Goal: Obtain resource: Download file/media

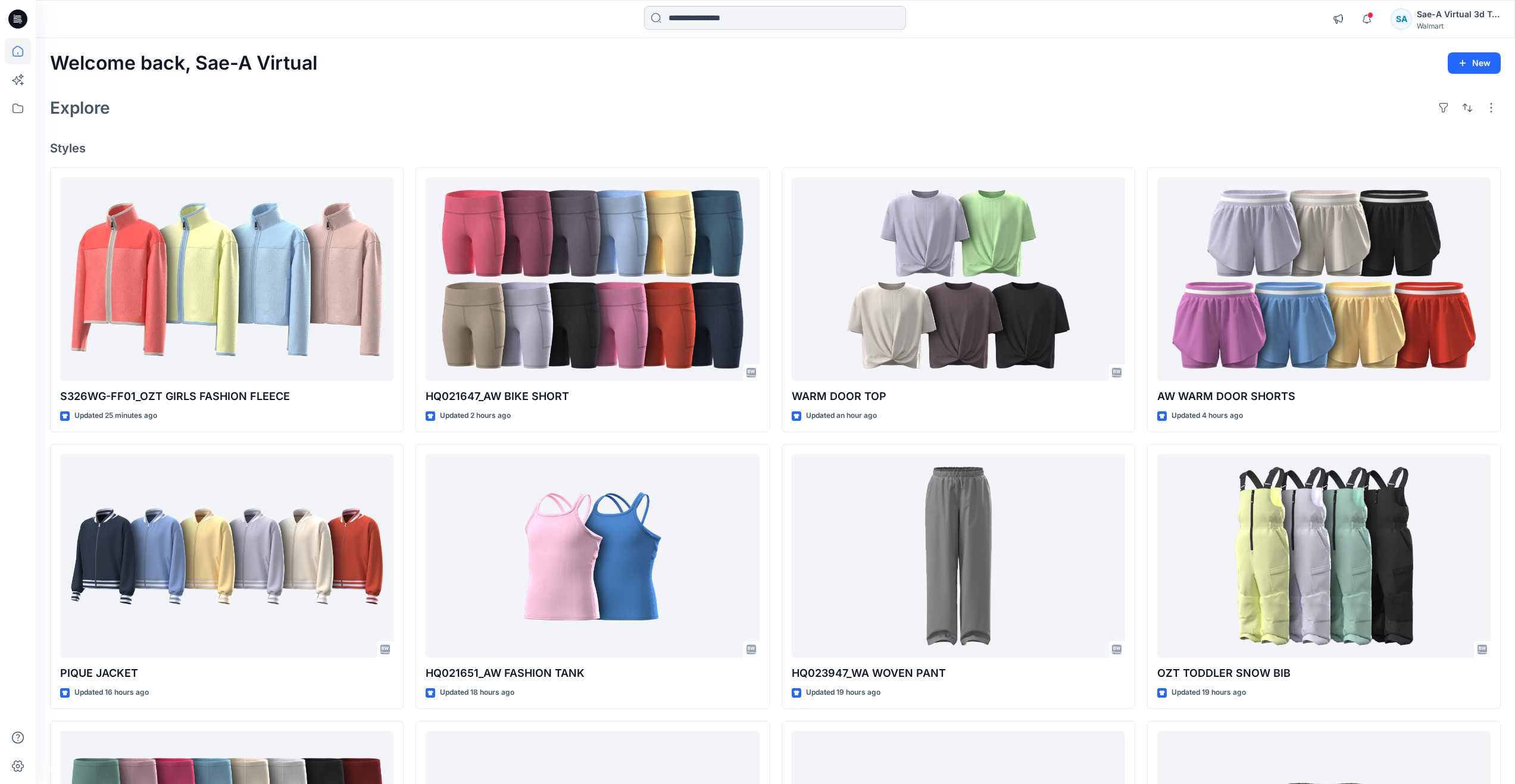
click at [690, 18] on input at bounding box center [775, 18] width 262 height 24
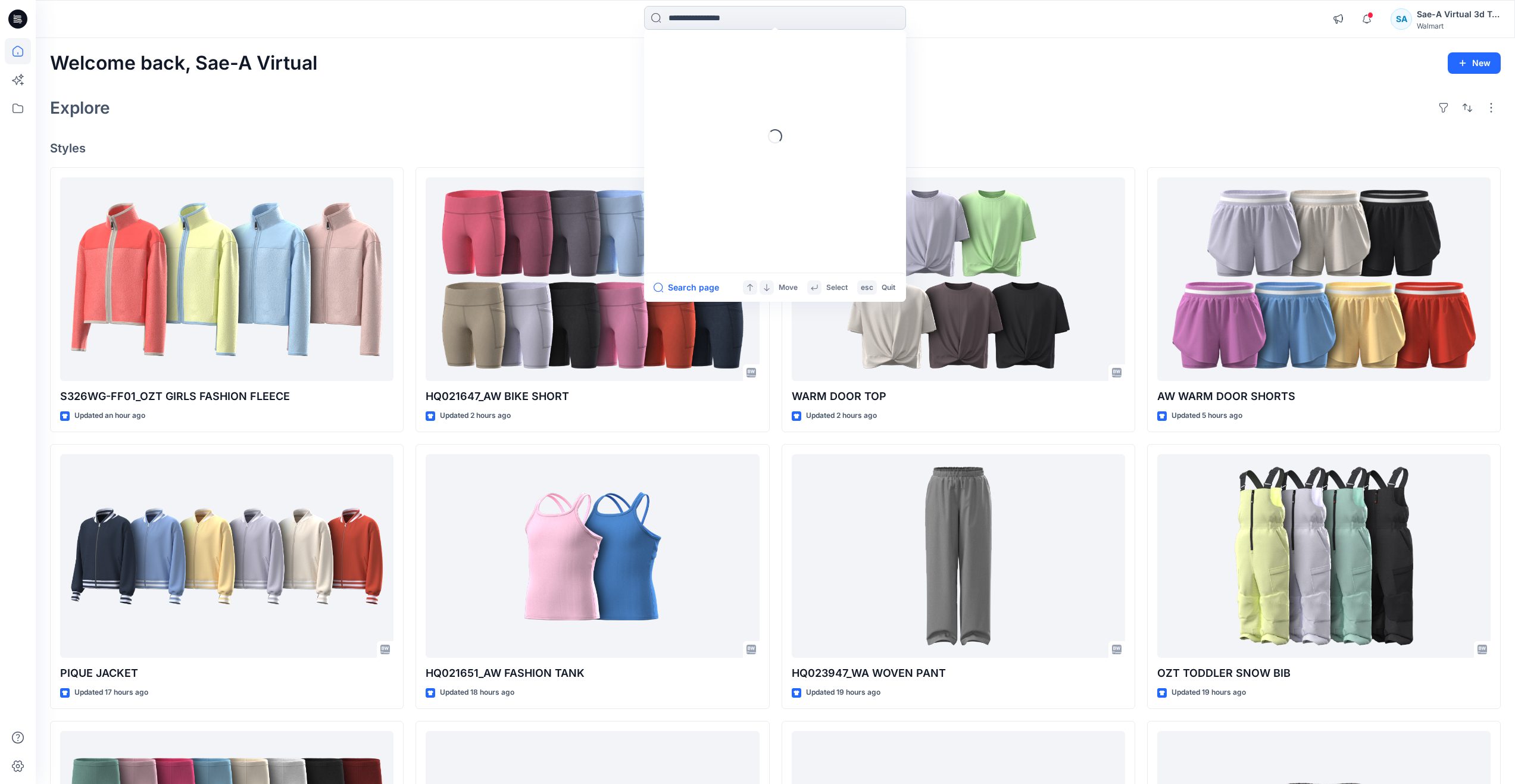
paste input "********"
type input "********"
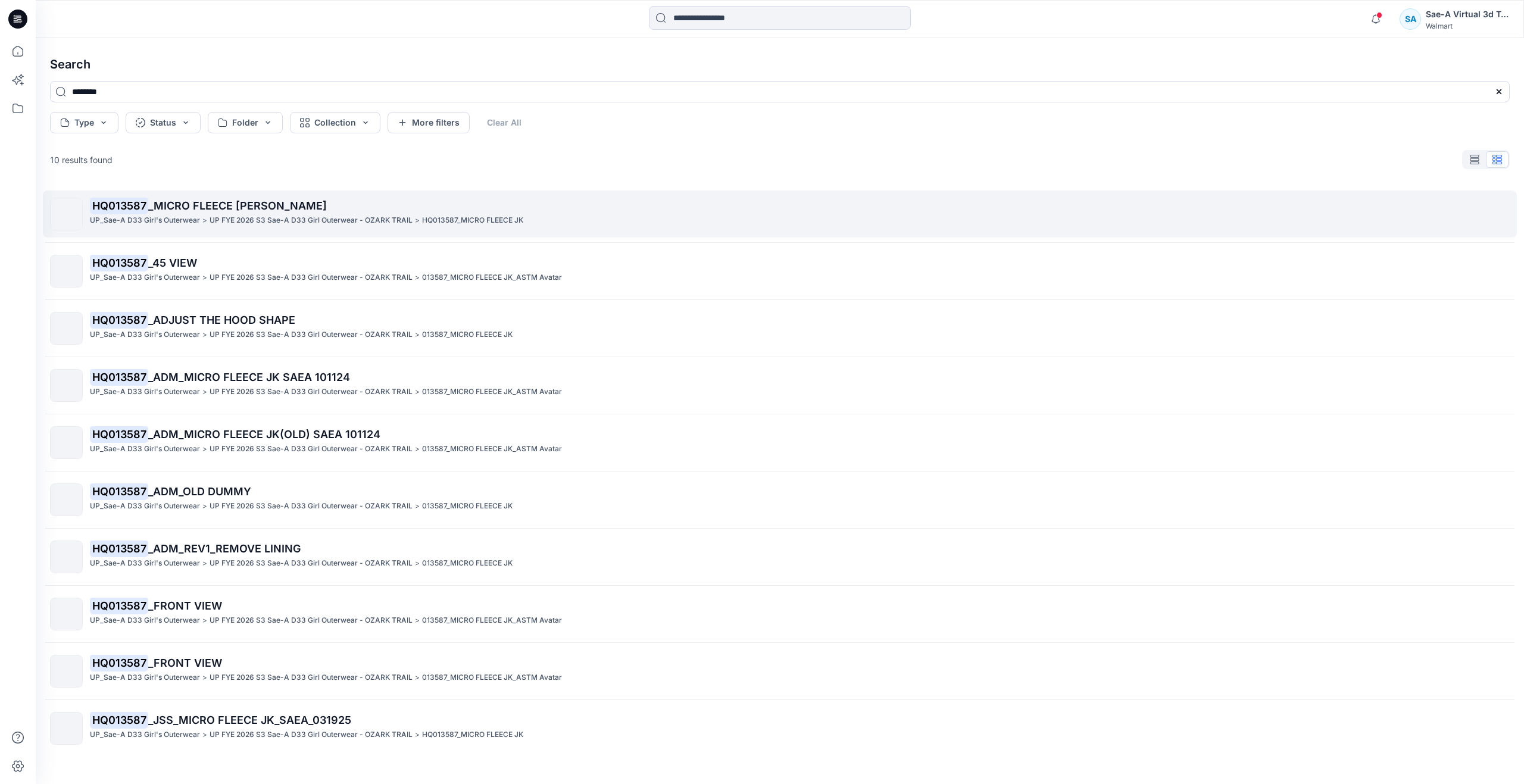
click at [209, 196] on link "HQ013587 _MICRO FLEECE JK UP_Sae-A D33 Girl's Outerwear > UP FYE 2026 S3 Sae-A …" at bounding box center [780, 213] width 1474 height 47
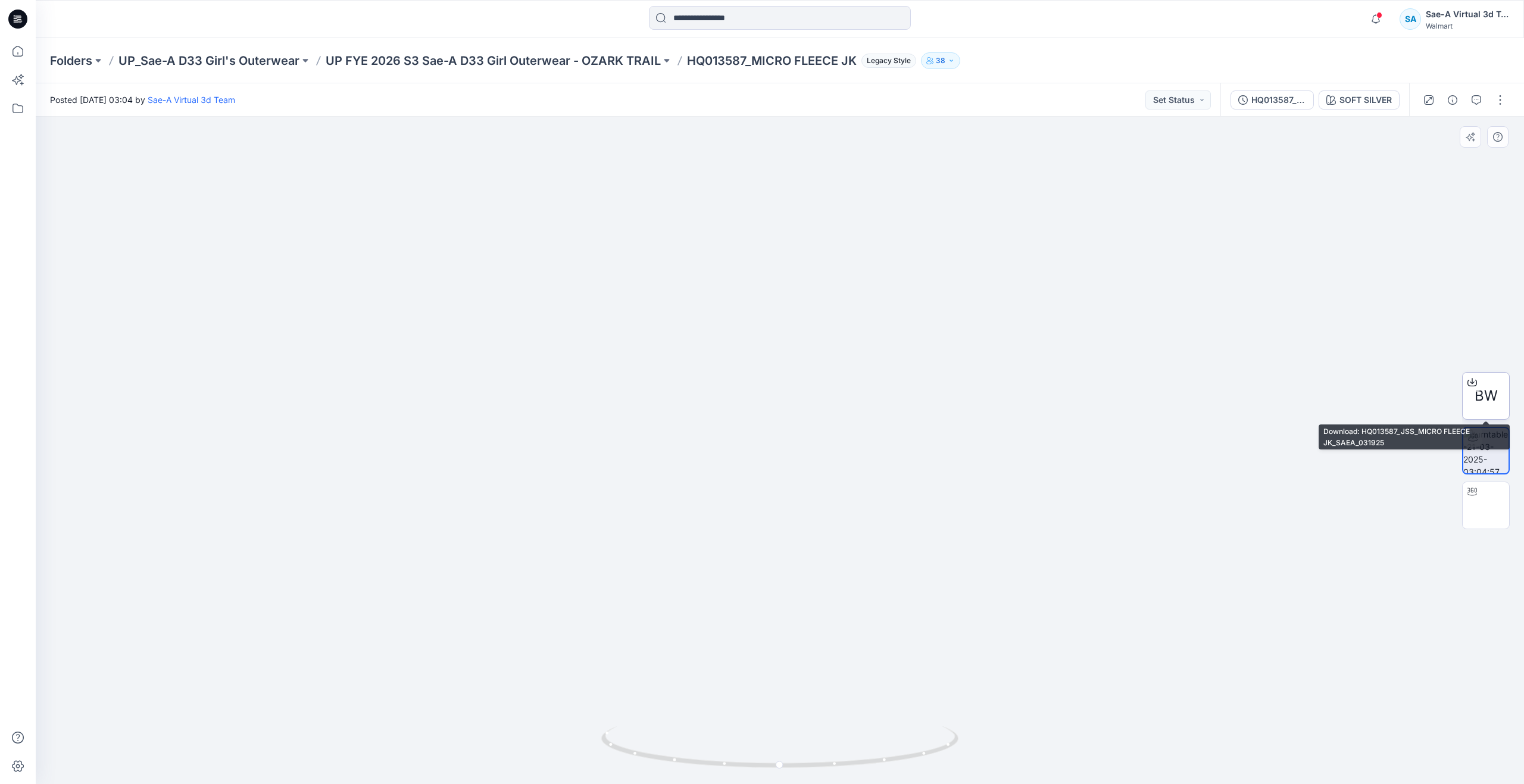
click at [1486, 396] on span "BW" at bounding box center [1486, 396] width 23 height 21
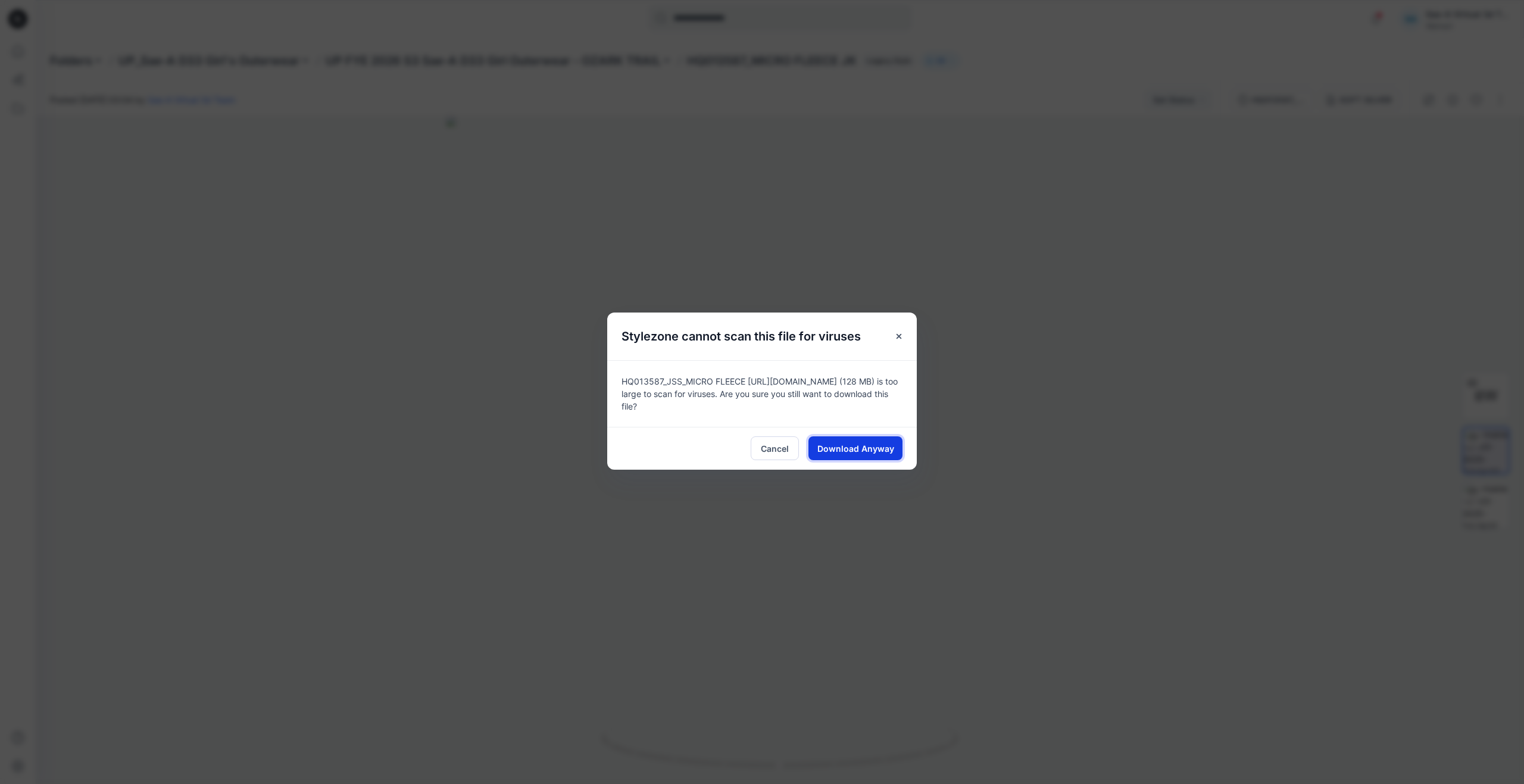
click at [885, 450] on span "Download Anyway" at bounding box center [855, 448] width 77 height 13
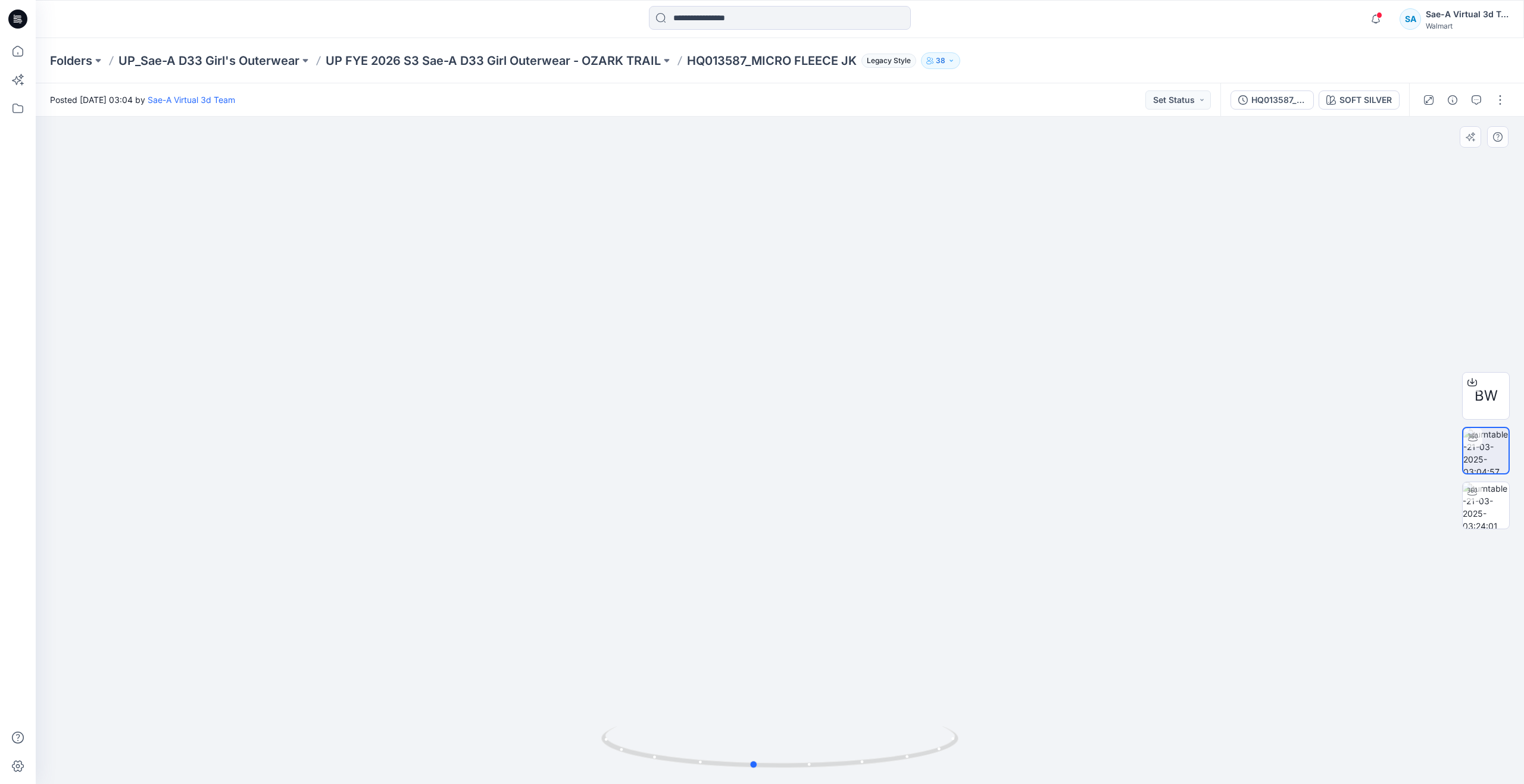
drag, startPoint x: 783, startPoint y: 760, endPoint x: 756, endPoint y: 711, distance: 55.9
click at [756, 711] on div at bounding box center [780, 450] width 1488 height 667
drag, startPoint x: 759, startPoint y: 762, endPoint x: 454, endPoint y: 686, distance: 314.3
click at [454, 686] on div at bounding box center [780, 450] width 1488 height 667
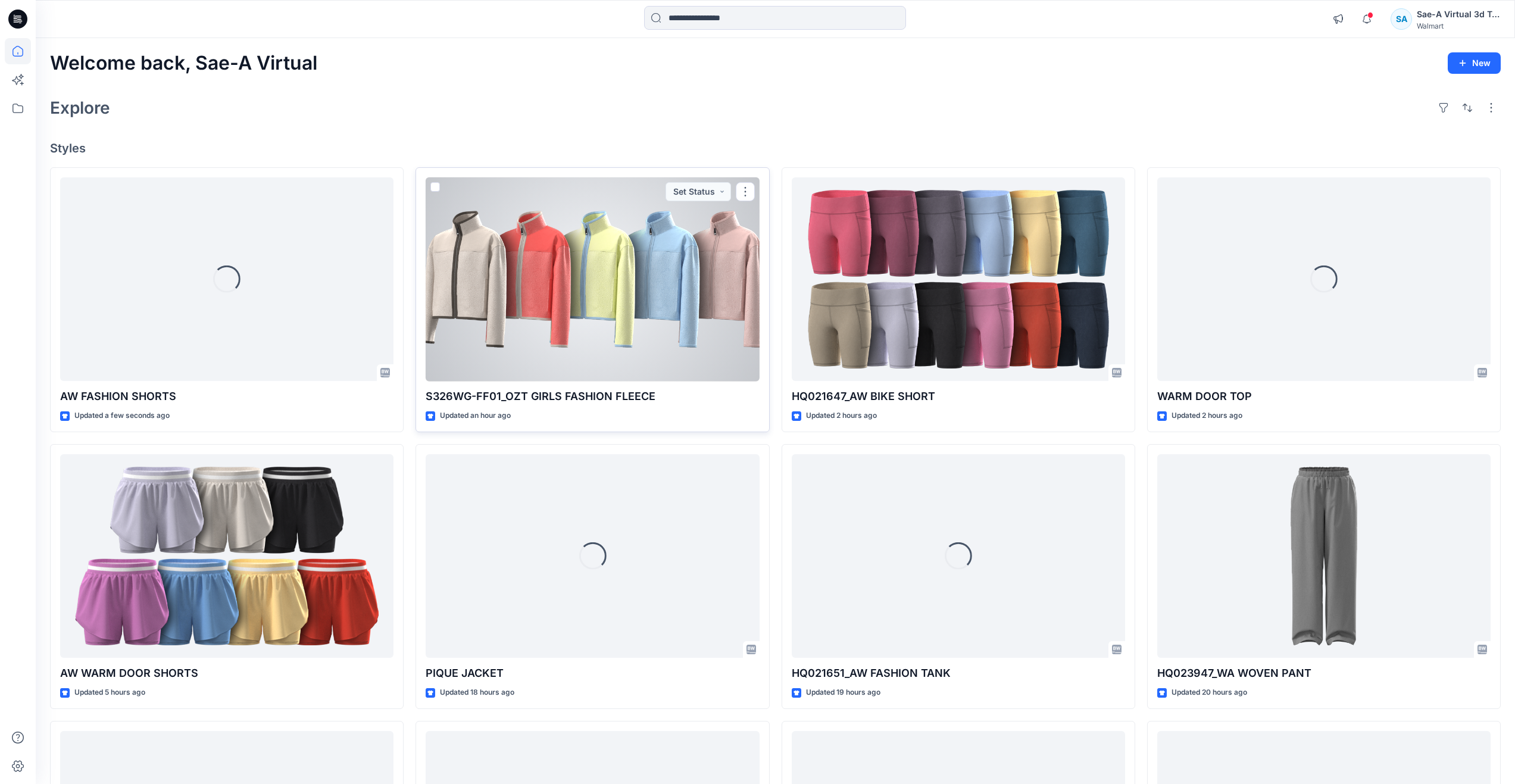
click at [542, 303] on div at bounding box center [592, 279] width 334 height 204
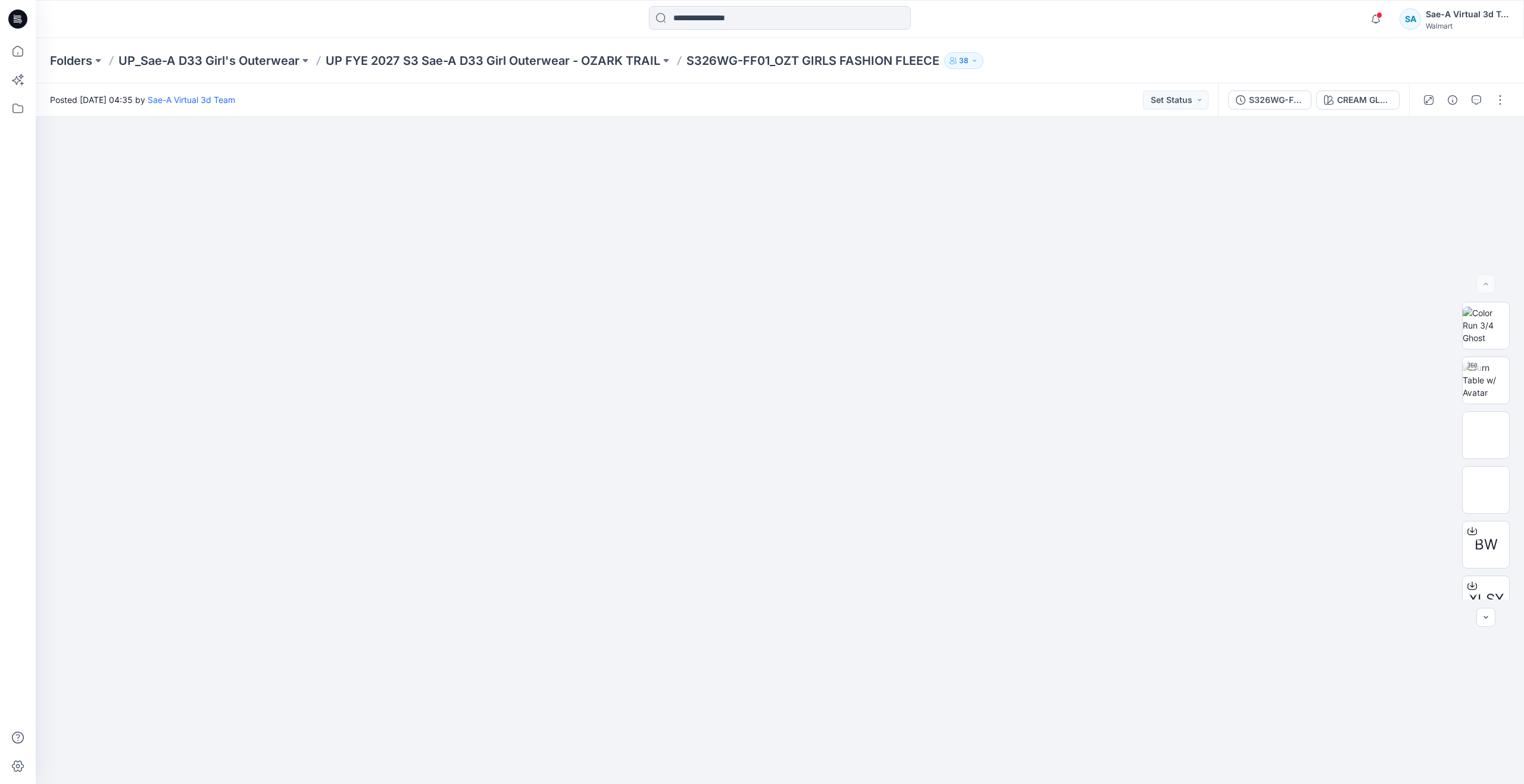
click at [419, 48] on div "Folders UP_Sae-A D33 Girl's Outerwear UP FYE 2027 S3 Sae-A D33 Girl Outerwear -…" at bounding box center [780, 61] width 1488 height 45
click at [427, 60] on p "UP FYE 2027 S3 Sae-A D33 Girl Outerwear - OZARK TRAIL" at bounding box center [493, 60] width 334 height 17
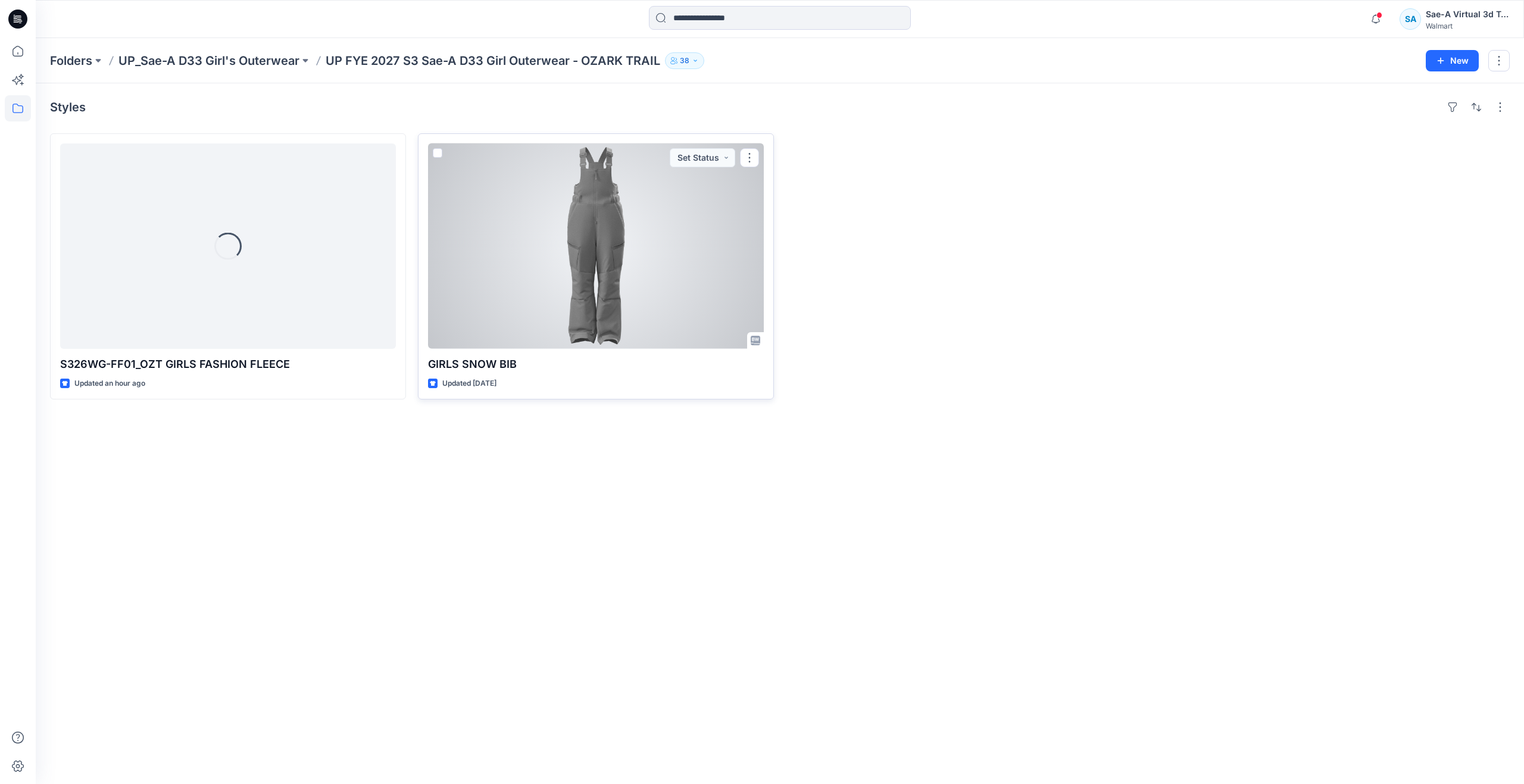
click at [542, 254] on div at bounding box center [596, 246] width 336 height 205
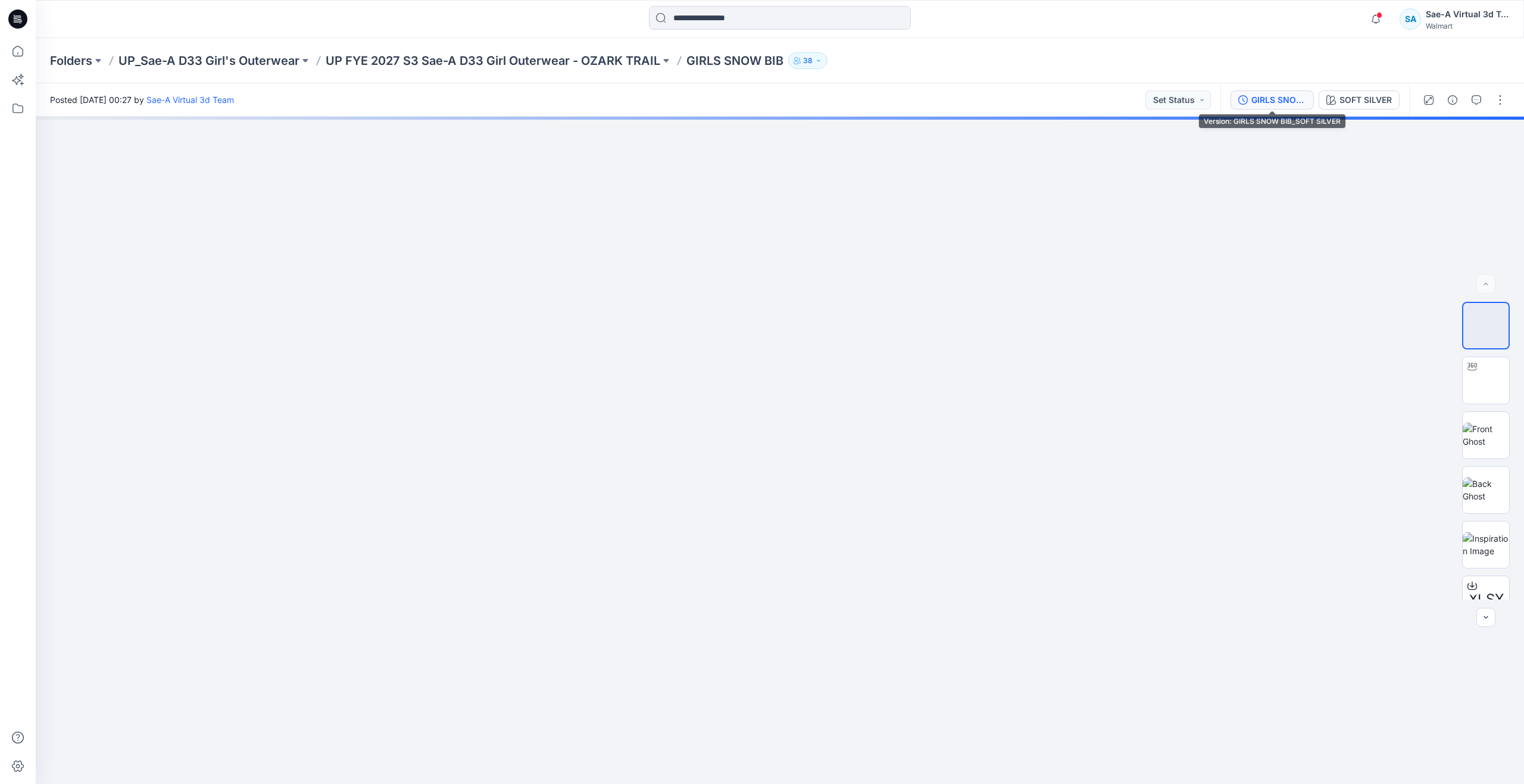
click at [1260, 98] on div "GIRLS SNOW BIB_SOFT SILVER" at bounding box center [1278, 100] width 55 height 13
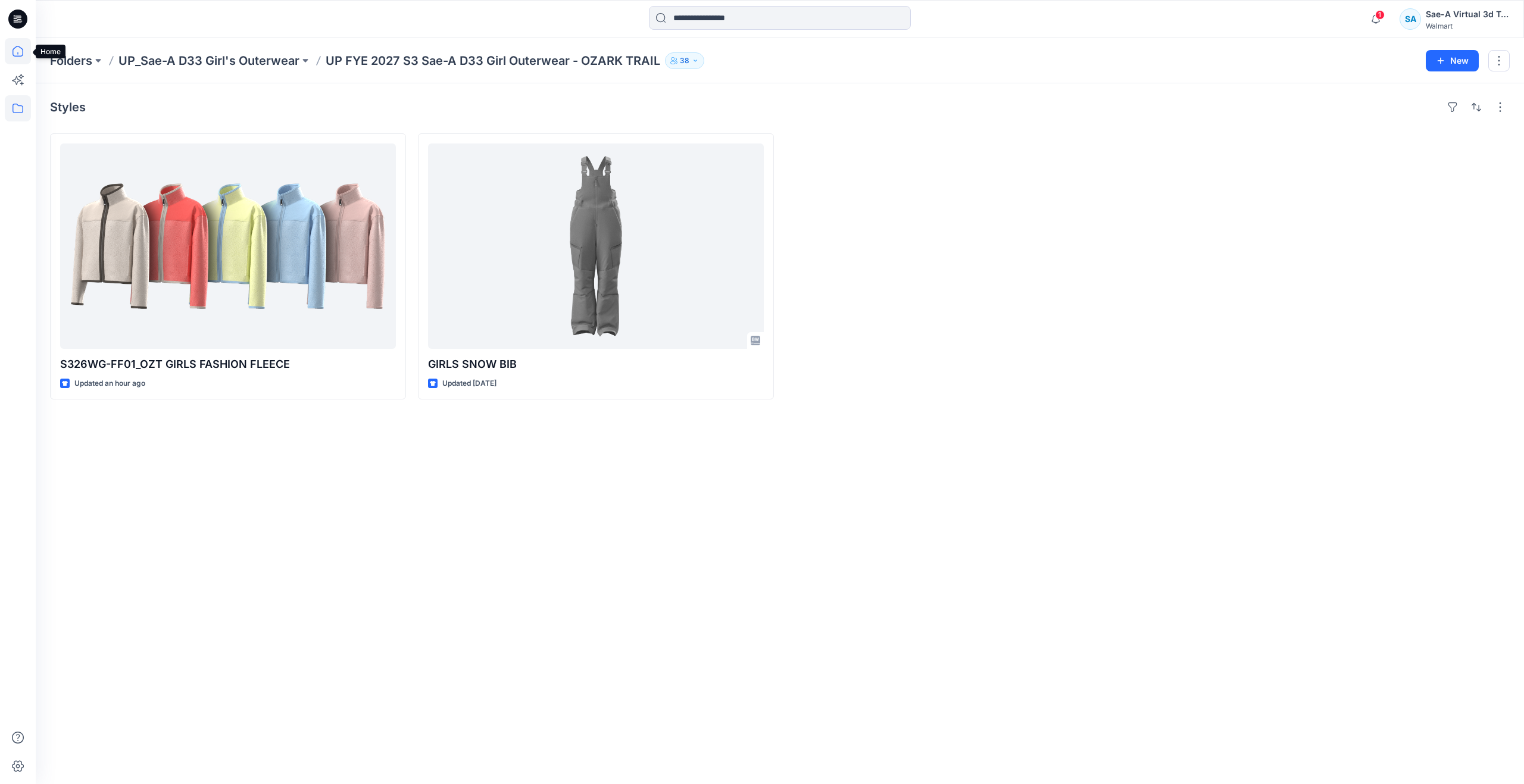
click at [15, 53] on icon at bounding box center [18, 52] width 26 height 26
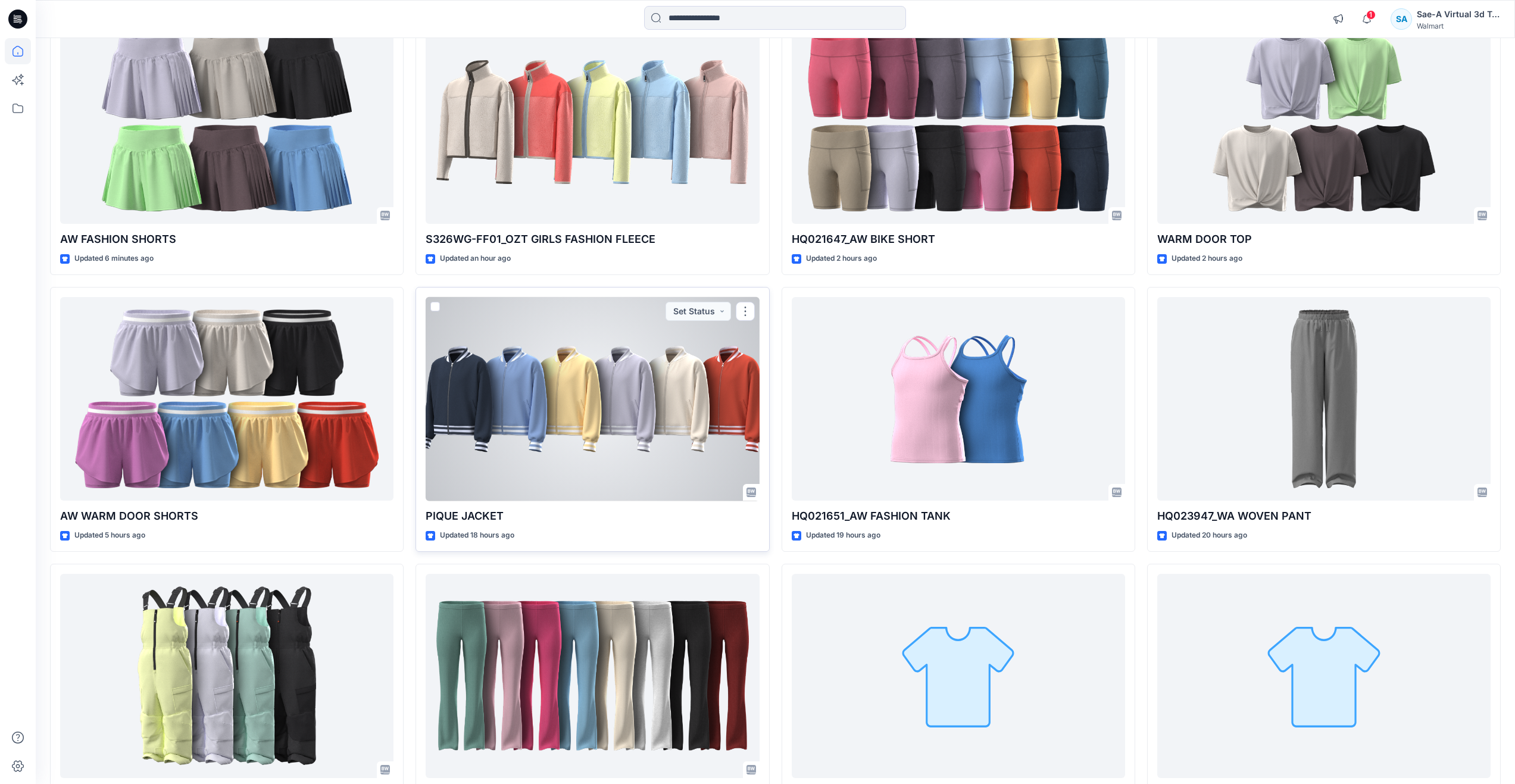
scroll to position [178, 0]
